Goal: Task Accomplishment & Management: Use online tool/utility

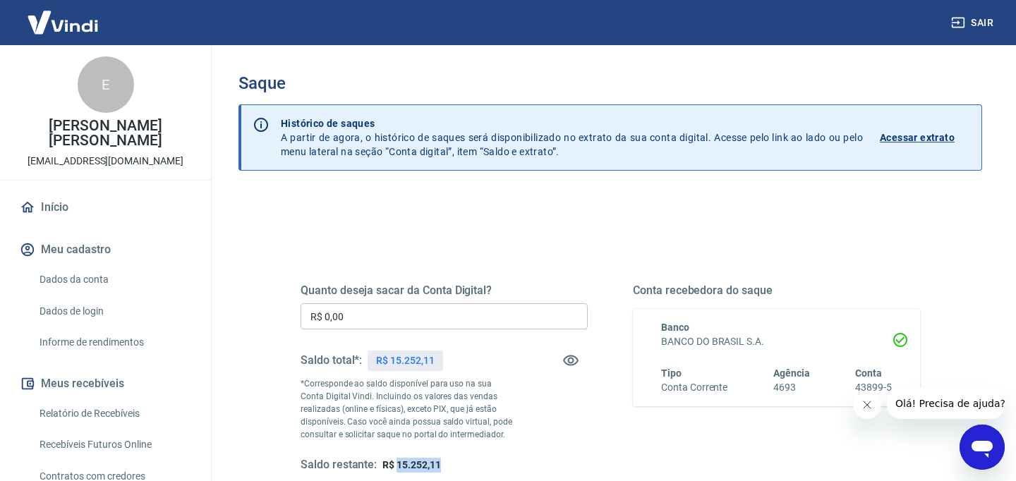
drag, startPoint x: 397, startPoint y: 463, endPoint x: 454, endPoint y: 459, distance: 58.0
click at [455, 459] on div "Saldo restante: R$ 15.252,11" at bounding box center [444, 465] width 287 height 15
drag, startPoint x: 390, startPoint y: 356, endPoint x: 441, endPoint y: 362, distance: 51.2
click at [441, 362] on div "R$ 15.252,11" at bounding box center [405, 361] width 75 height 20
copy p "15.252,11"
